Goal: Contribute content: Add original content to the website for others to see

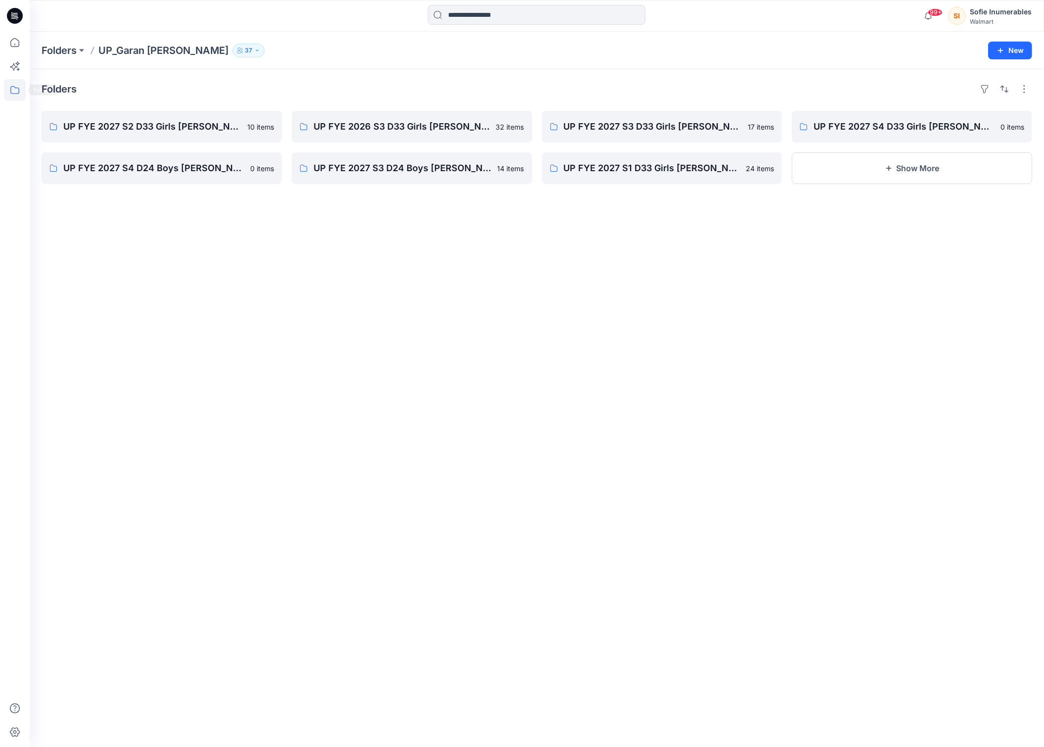
click at [12, 89] on icon at bounding box center [15, 90] width 22 height 22
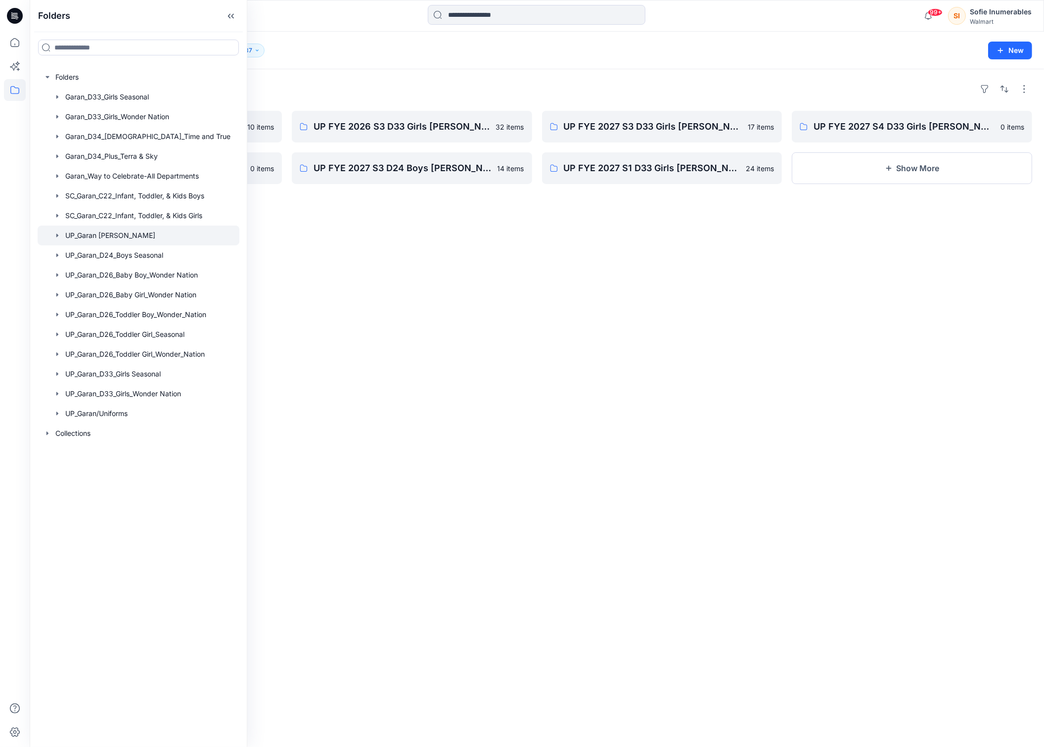
drag, startPoint x: 120, startPoint y: 258, endPoint x: 103, endPoint y: 258, distance: 16.3
click at [119, 245] on div at bounding box center [139, 235] width 202 height 20
click at [58, 237] on icon "button" at bounding box center [57, 234] width 2 height 3
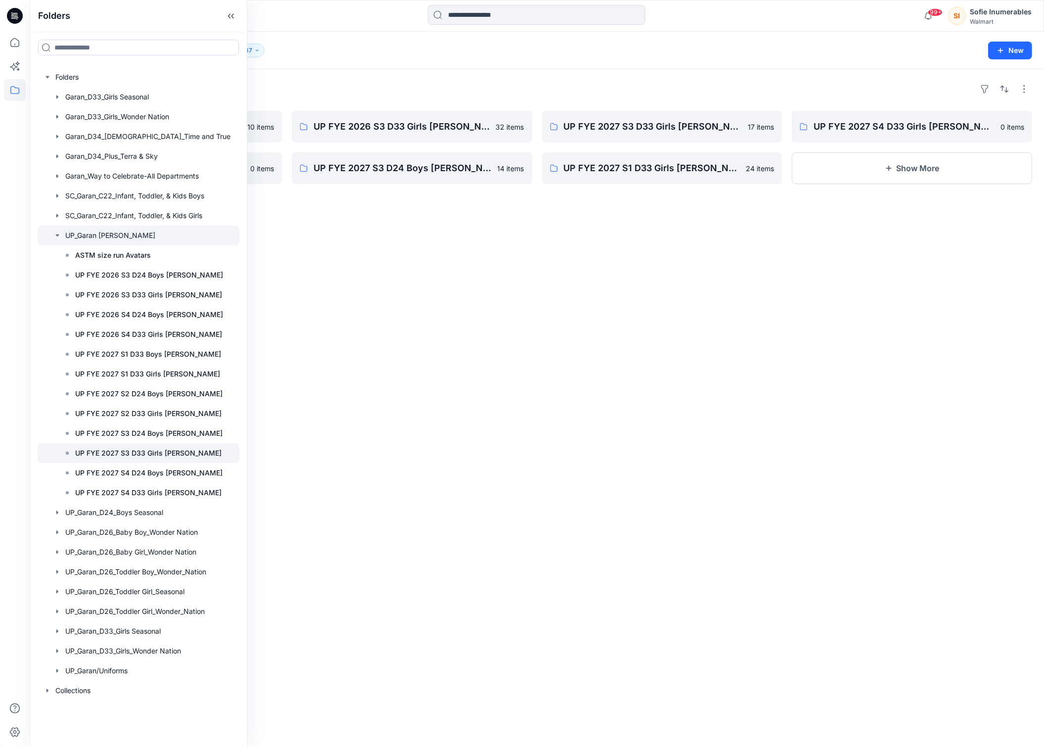
click at [134, 459] on p "UP FYE 2027 S3 D33 Girls [PERSON_NAME]" at bounding box center [148, 453] width 146 height 12
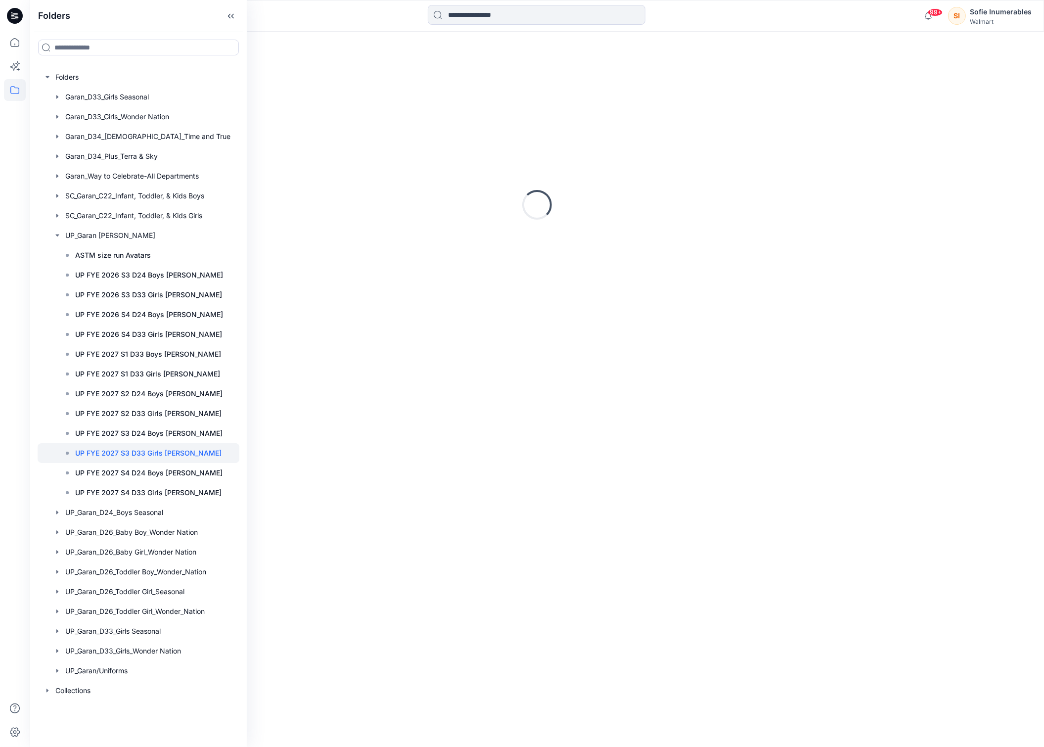
click at [368, 45] on div "Loading..." at bounding box center [537, 51] width 1014 height 38
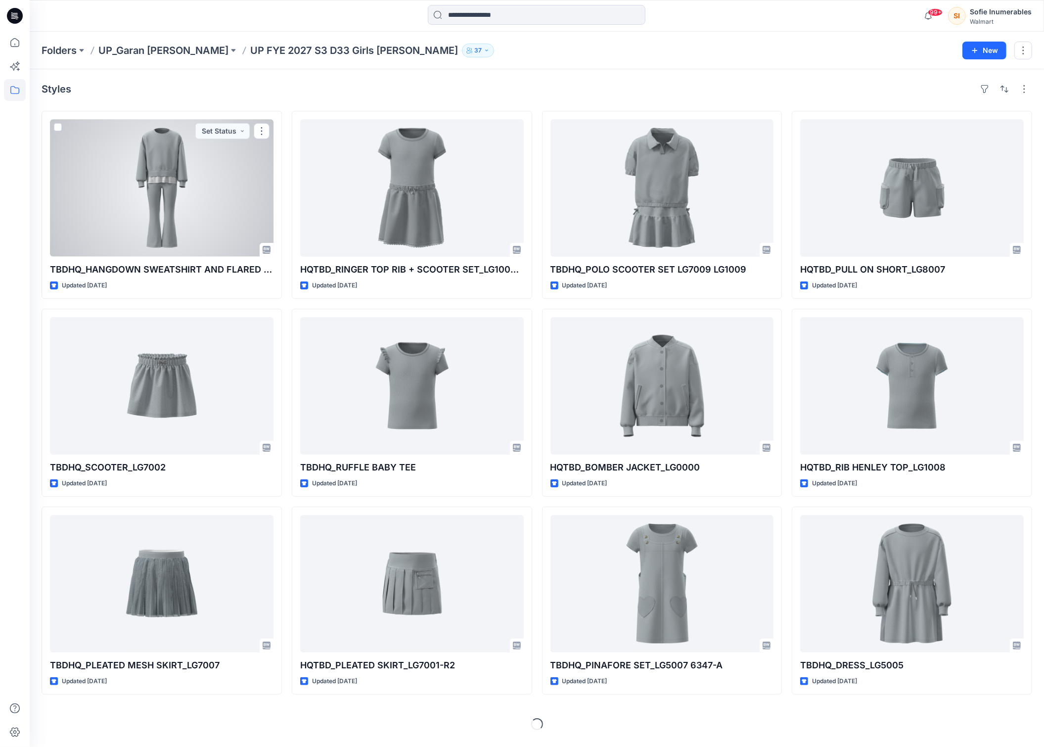
click at [158, 187] on div at bounding box center [162, 187] width 224 height 137
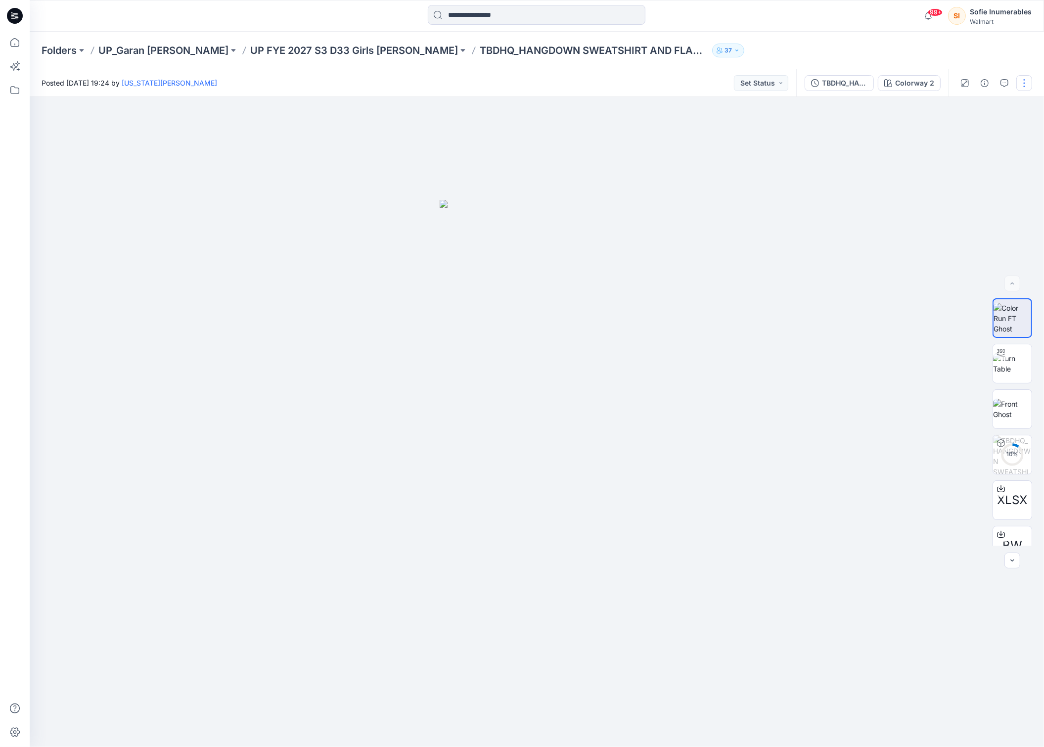
click at [1018, 83] on button "button" at bounding box center [1024, 83] width 16 height 16
click at [976, 113] on button "Like" at bounding box center [981, 109] width 91 height 18
drag, startPoint x: 976, startPoint y: 113, endPoint x: 966, endPoint y: 176, distance: 63.5
click at [973, 195] on div "Unlike Present Edit Add Colorways Add to Collection S4-Holiday FYE26 Little Boy…" at bounding box center [981, 172] width 99 height 157
click at [969, 115] on p "Unlike" at bounding box center [963, 109] width 20 height 10
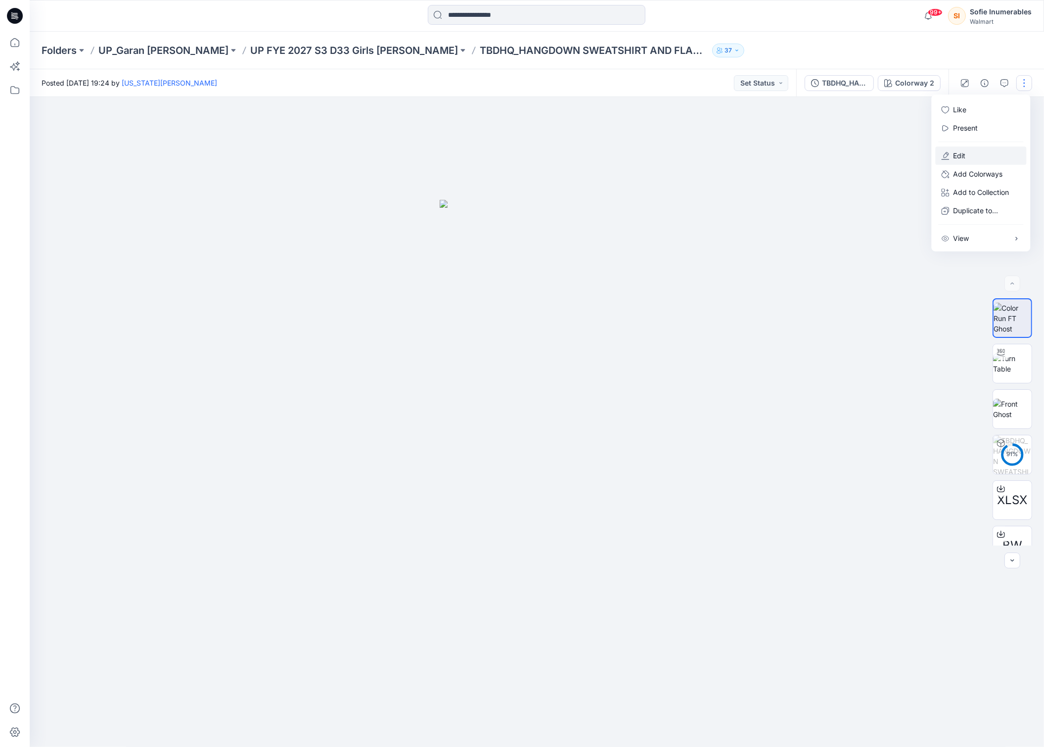
click at [961, 161] on p "Edit" at bounding box center [959, 155] width 12 height 10
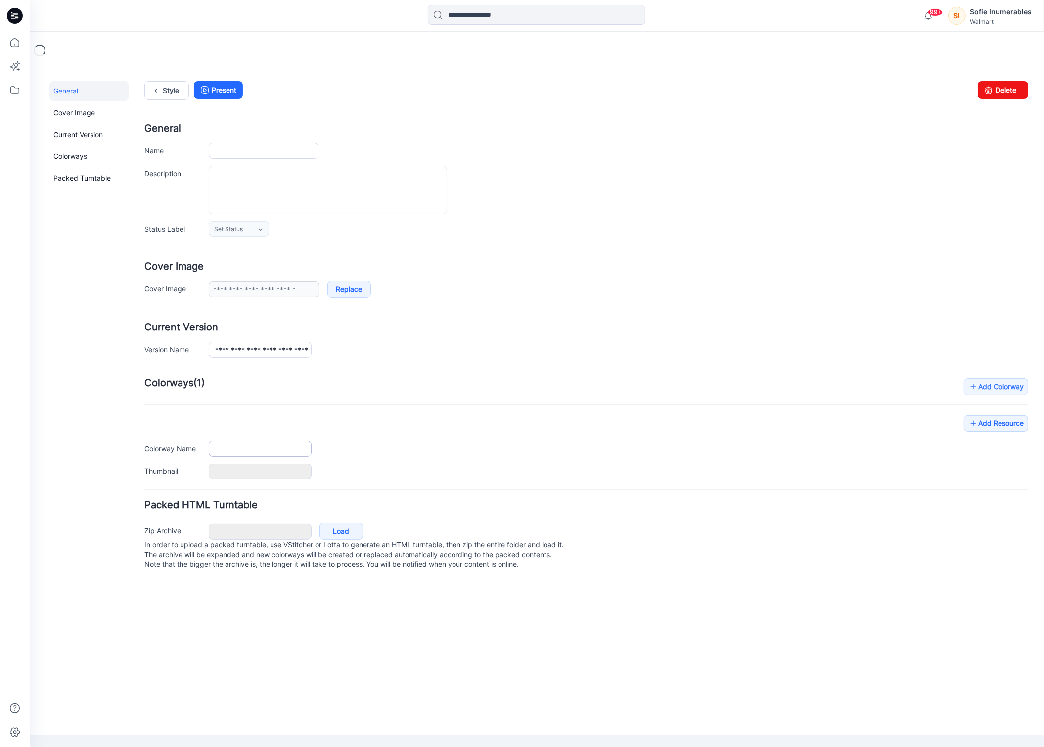
type input "**********"
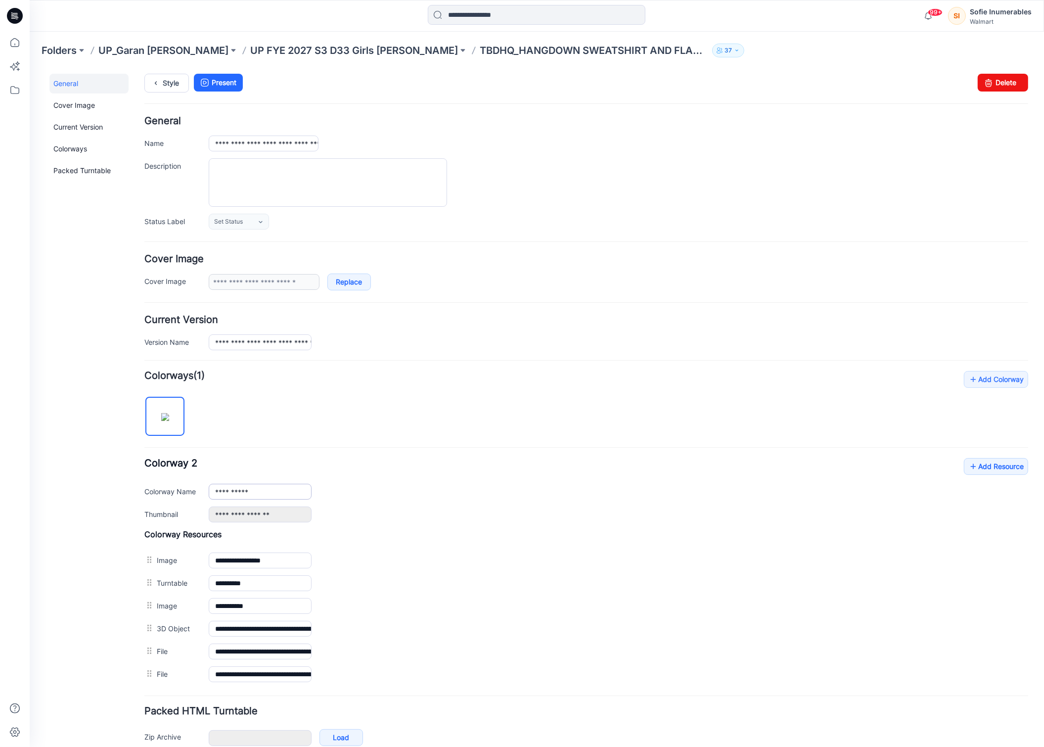
scroll to position [64, 0]
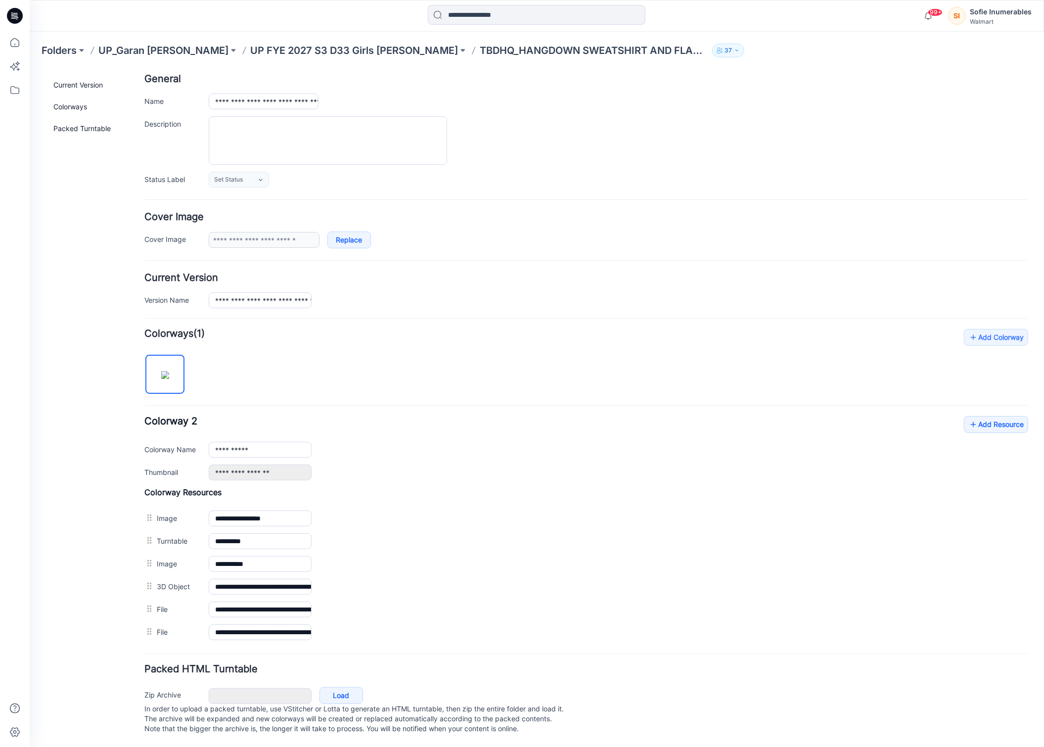
click at [348, 49] on p "UP FYE 2027 S3 D33 Girls [PERSON_NAME]" at bounding box center [354, 51] width 208 height 14
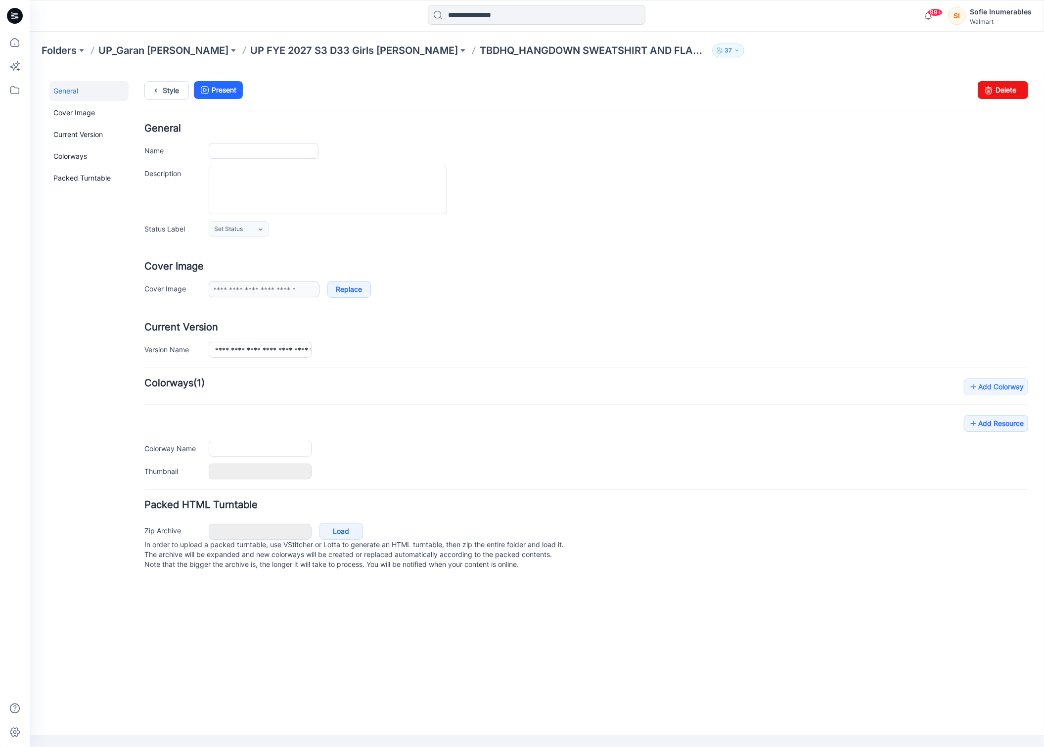
type input "**********"
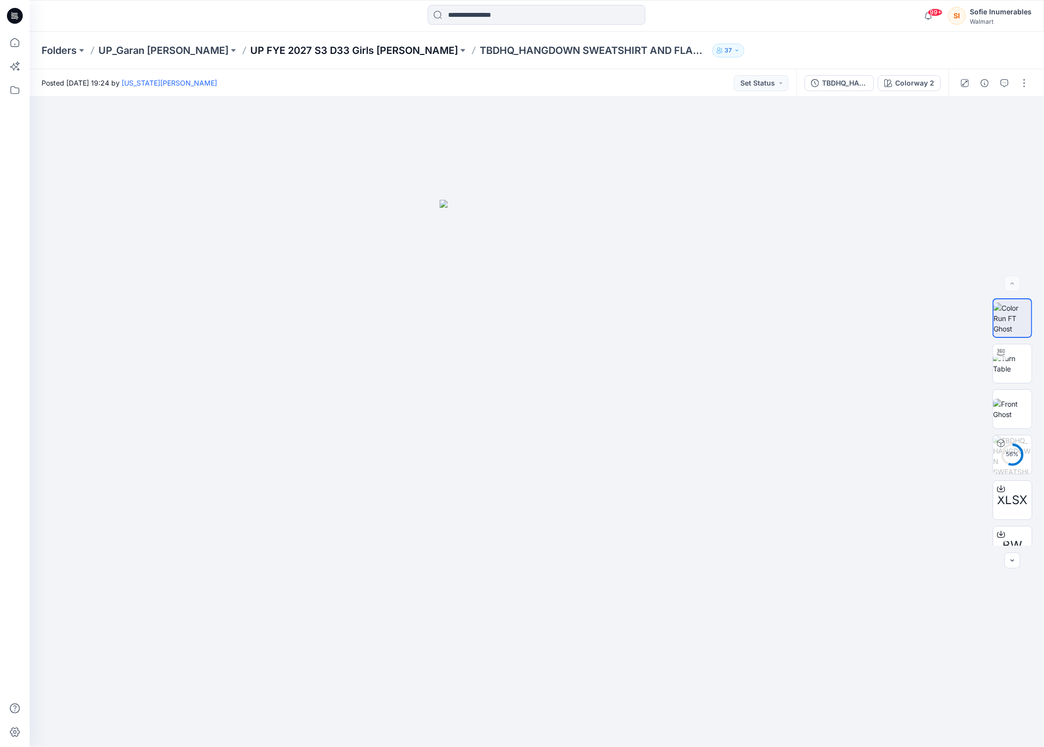
click at [326, 49] on p "UP FYE 2027 S3 D33 Girls [PERSON_NAME]" at bounding box center [354, 51] width 208 height 14
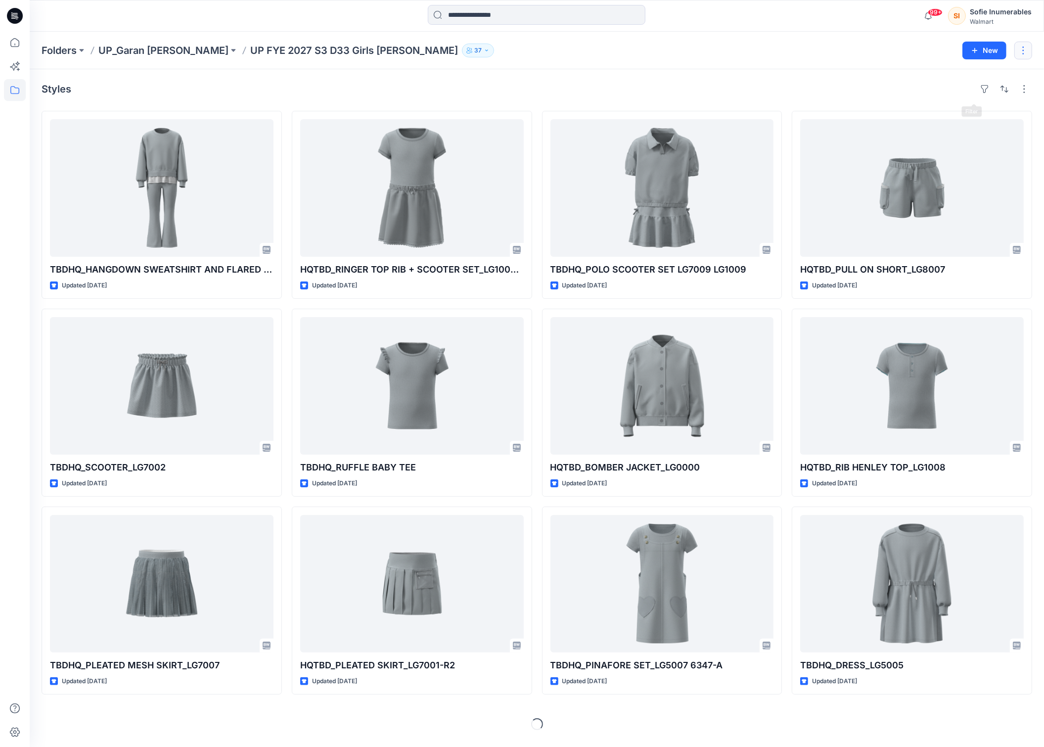
click at [1017, 46] on button "button" at bounding box center [1023, 51] width 18 height 18
click at [651, 90] on div "Styles" at bounding box center [537, 89] width 990 height 16
click at [1018, 95] on button "button" at bounding box center [1024, 89] width 16 height 16
click at [887, 134] on p "Compact" at bounding box center [890, 128] width 49 height 12
click at [877, 153] on p "Card" at bounding box center [890, 147] width 49 height 12
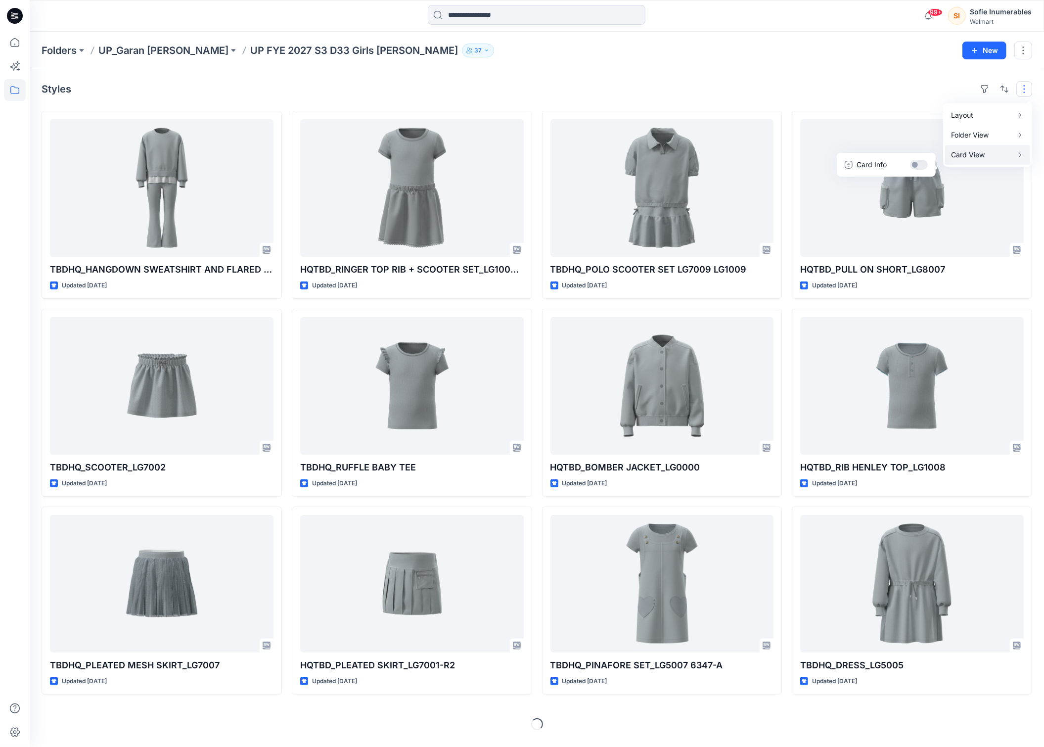
click at [971, 161] on p "Card View" at bounding box center [982, 155] width 62 height 12
click at [908, 172] on button "Card Info" at bounding box center [886, 165] width 95 height 20
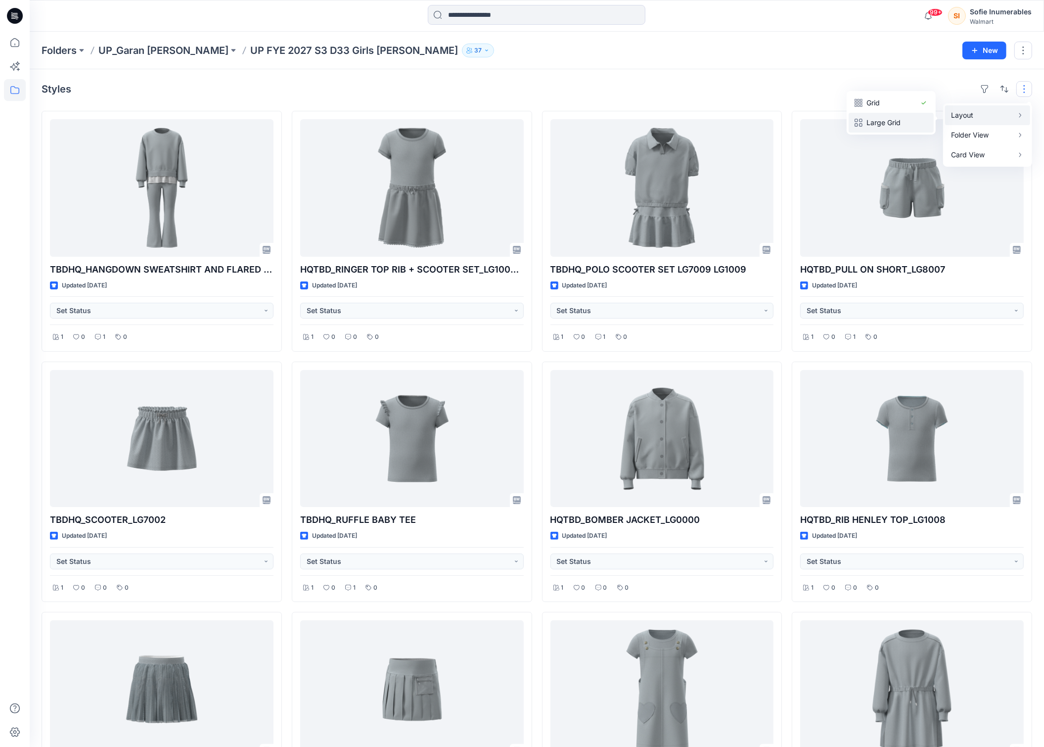
click at [896, 129] on p "Large Grid" at bounding box center [890, 123] width 49 height 12
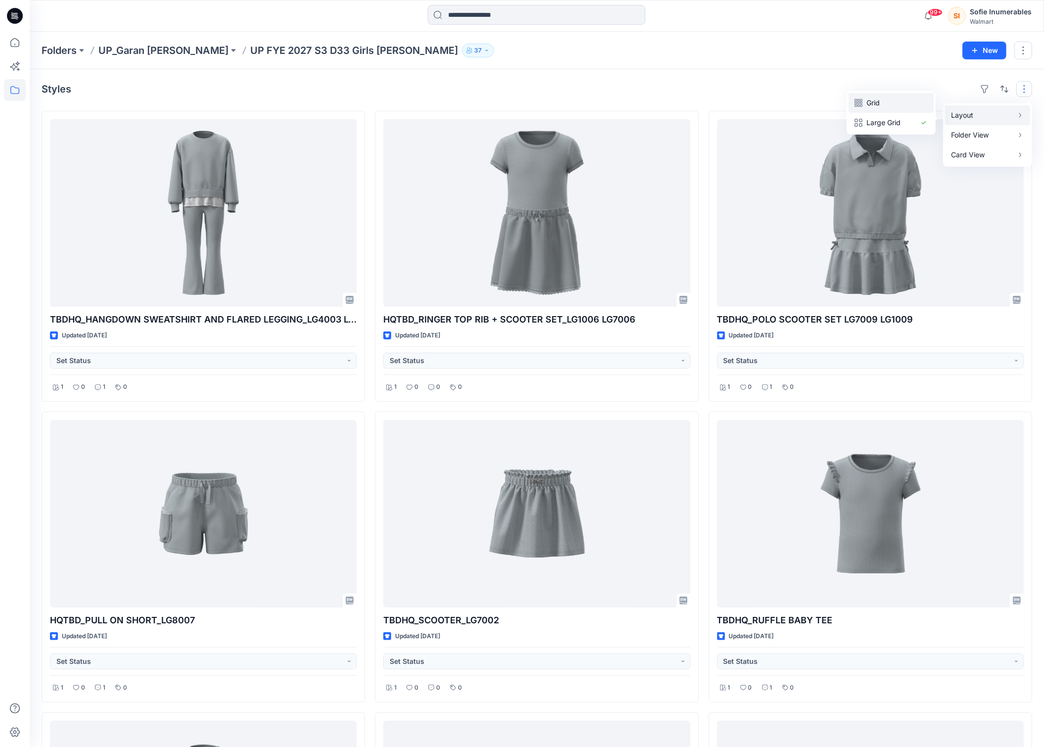
click at [886, 106] on p "Grid" at bounding box center [890, 103] width 49 height 12
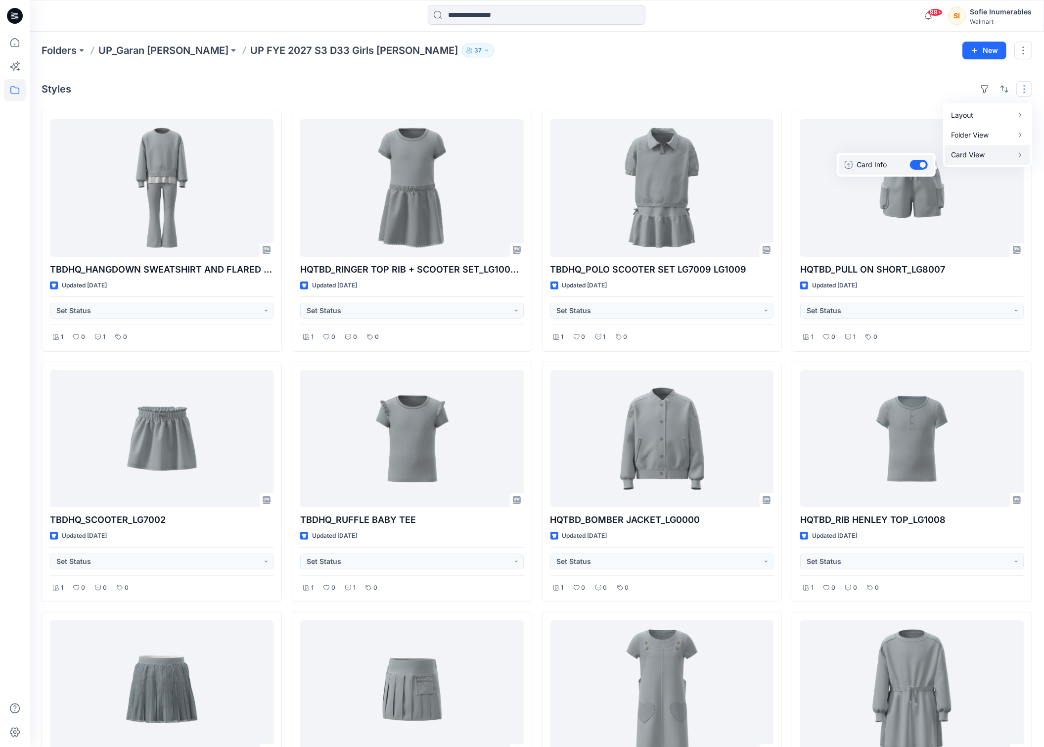
click at [911, 171] on button "Card Info" at bounding box center [886, 165] width 95 height 20
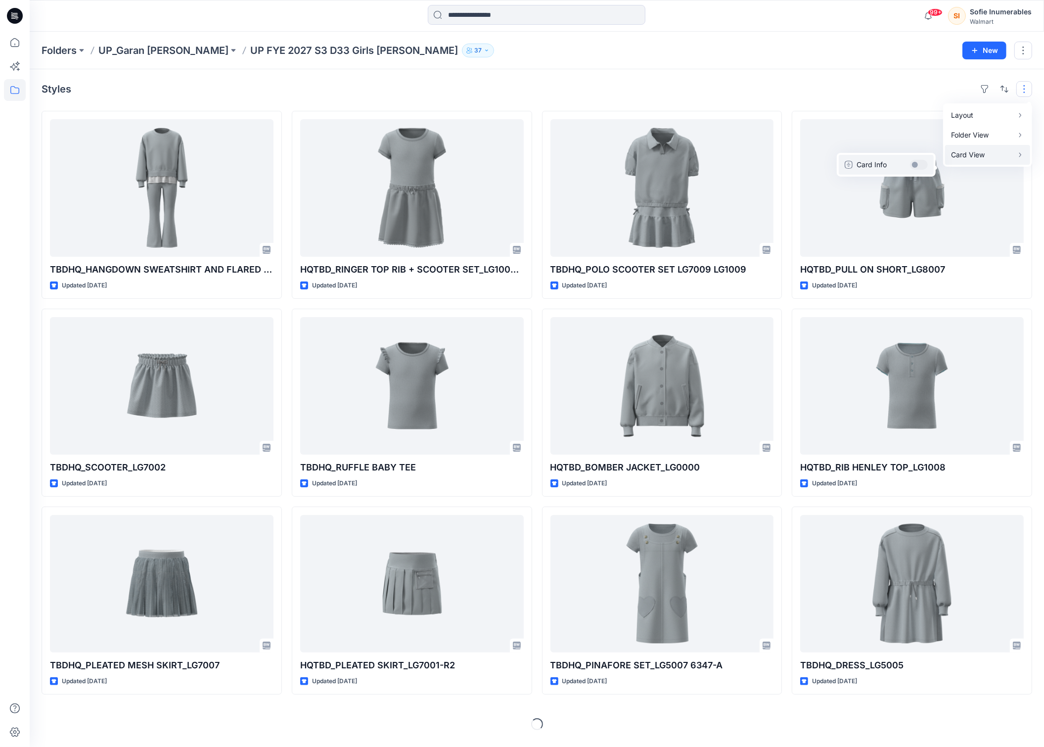
click at [906, 170] on button "Card Info" at bounding box center [886, 165] width 95 height 20
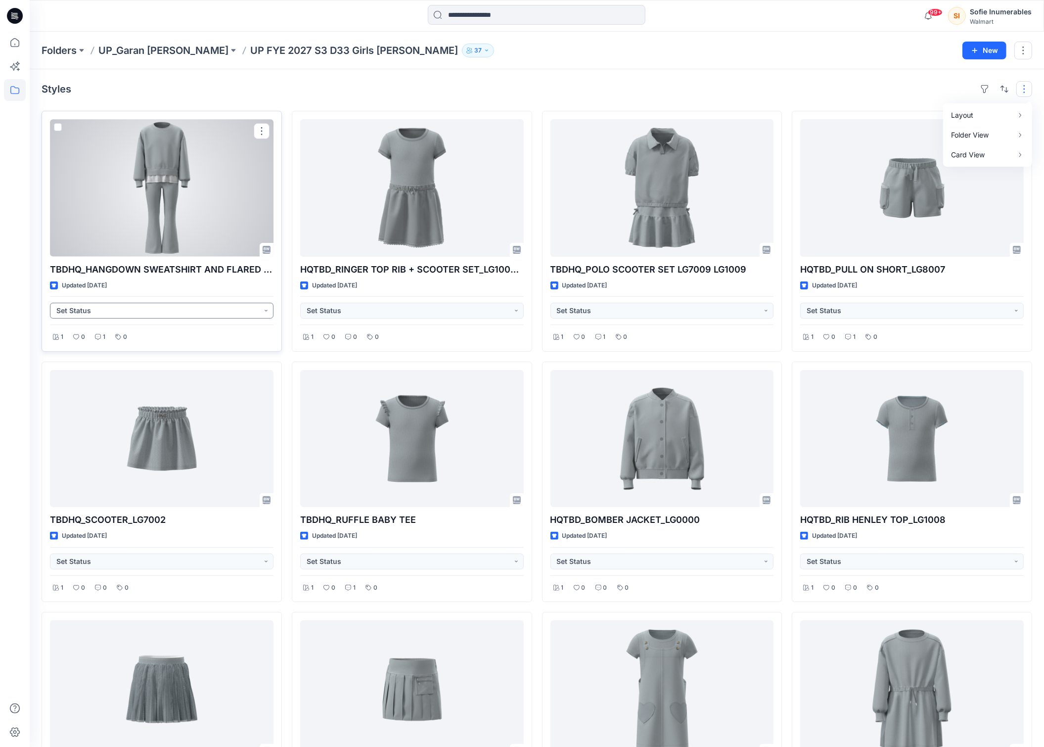
click at [224, 318] on button "Set Status" at bounding box center [162, 311] width 224 height 16
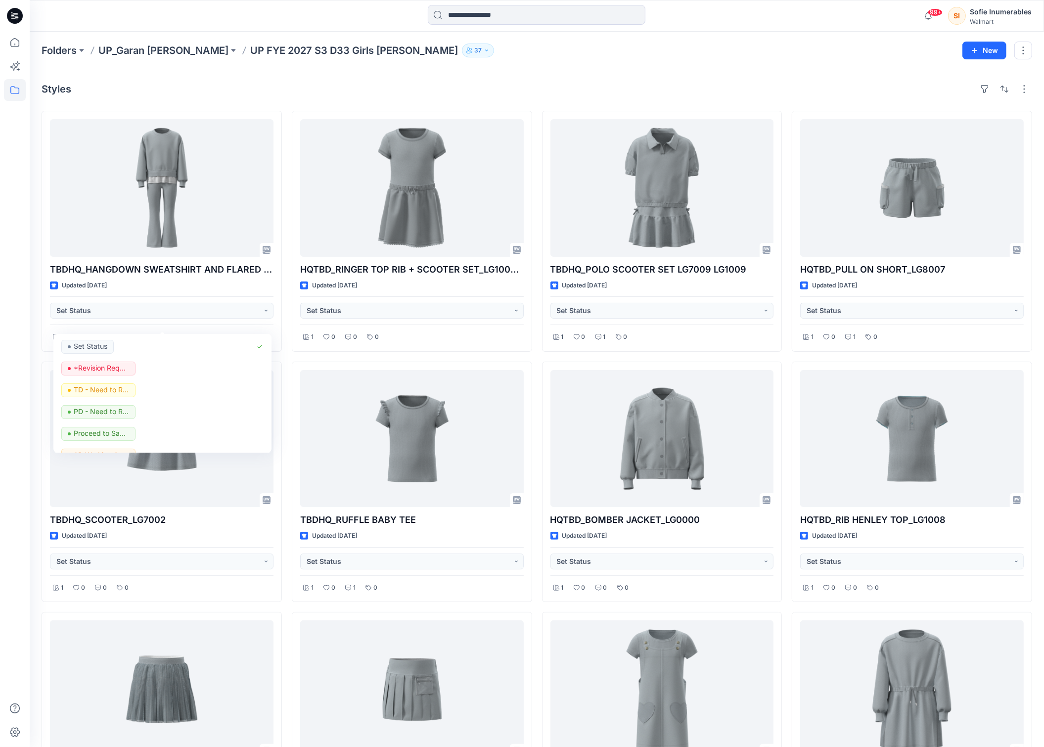
click at [494, 95] on div "Styles" at bounding box center [537, 89] width 990 height 16
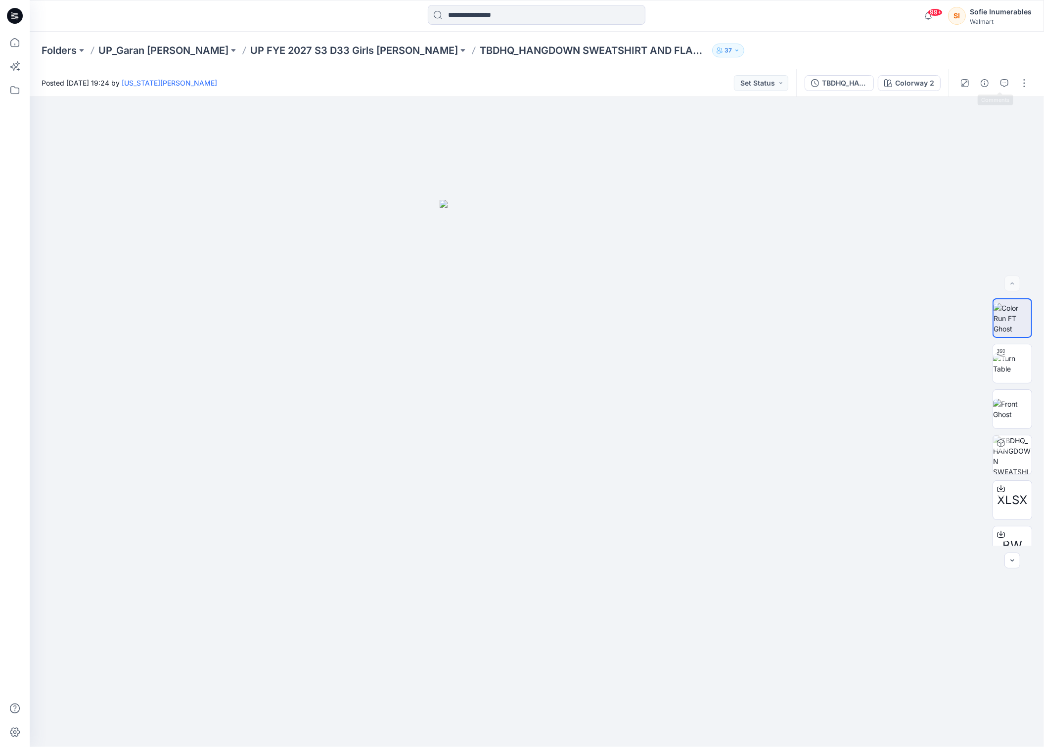
click at [981, 86] on icon "button" at bounding box center [985, 83] width 8 height 8
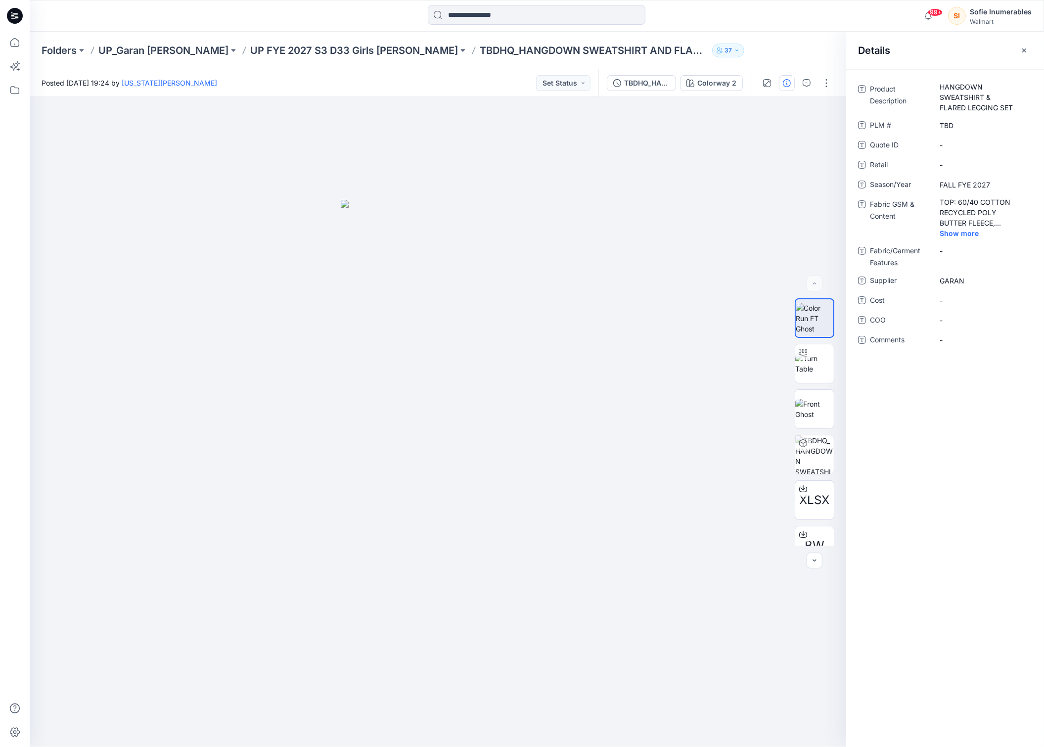
drag, startPoint x: 1022, startPoint y: 52, endPoint x: 999, endPoint y: 51, distance: 23.3
click at [1023, 52] on icon "button" at bounding box center [1024, 50] width 8 height 8
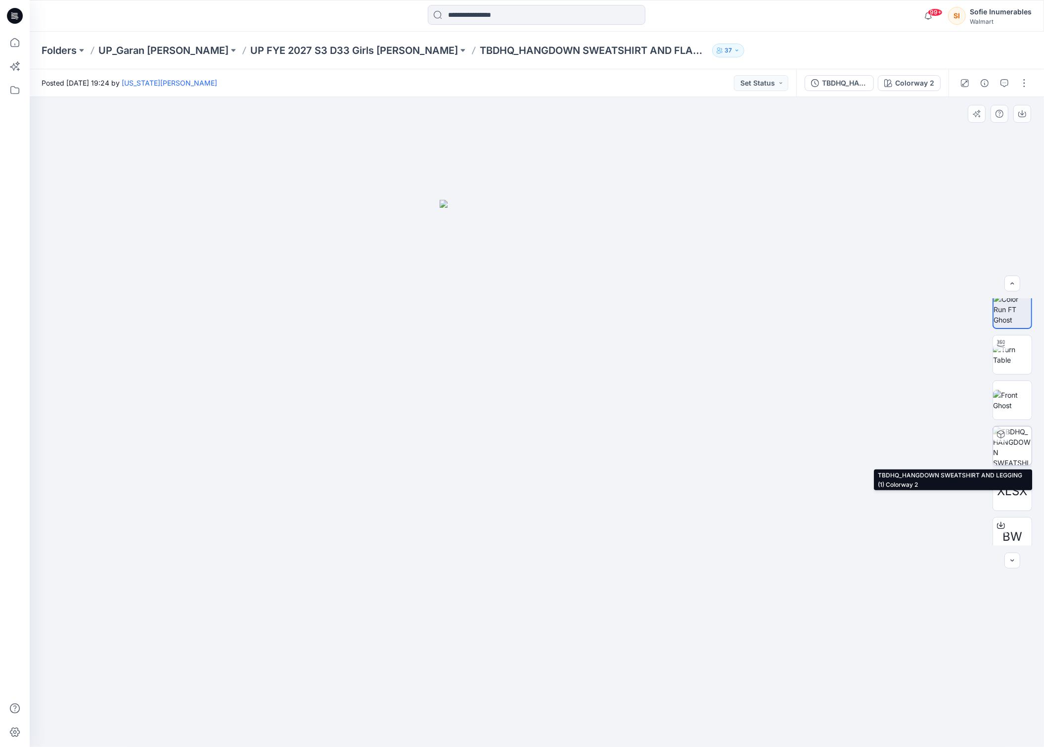
scroll to position [20, 0]
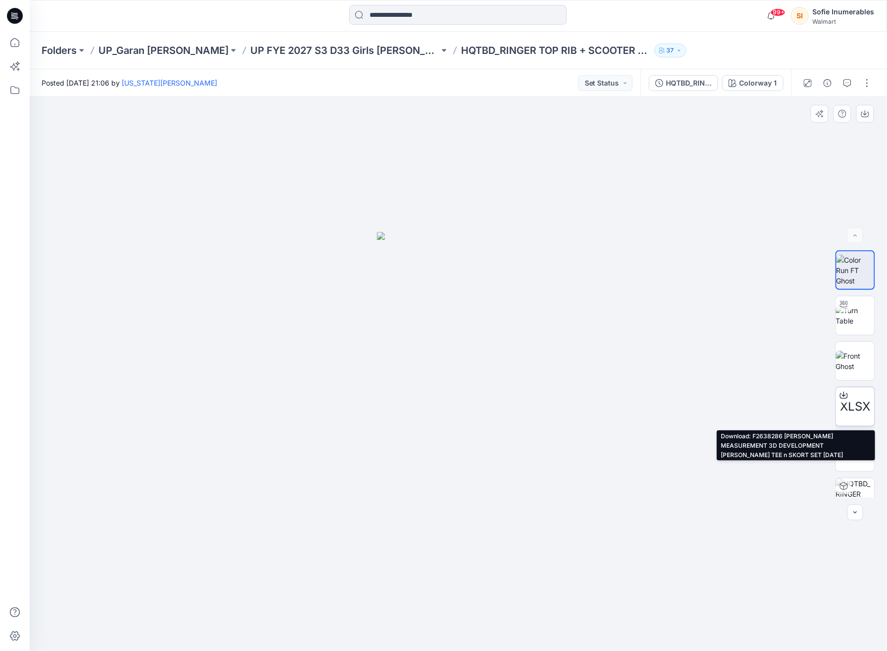
click at [852, 402] on span "XLSX" at bounding box center [855, 407] width 30 height 18
